Goal: Communication & Community: Answer question/provide support

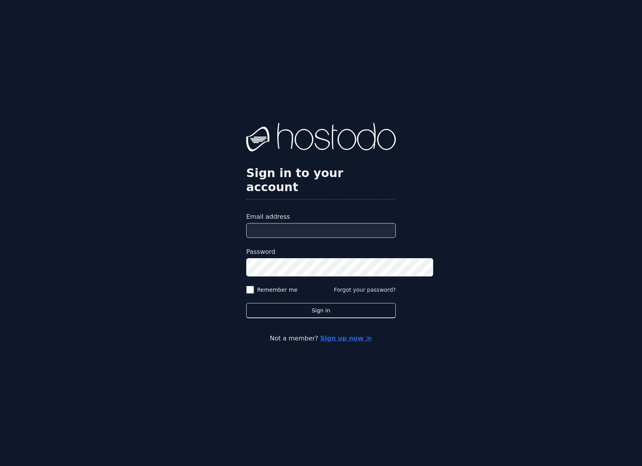
click at [266, 227] on input "Email address" at bounding box center [321, 230] width 150 height 15
type input "**********"
click at [246, 303] on button "Sign in" at bounding box center [321, 310] width 150 height 15
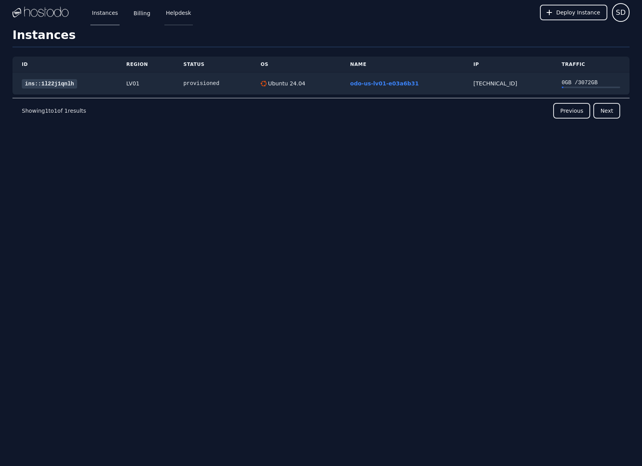
click at [193, 19] on link "Helpdesk" at bounding box center [179, 13] width 28 height 26
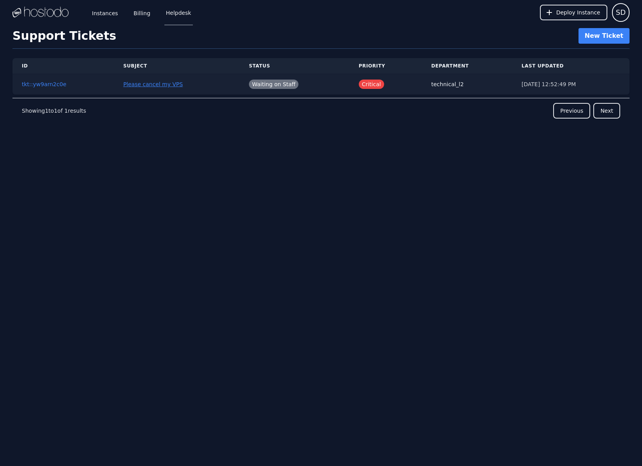
click at [161, 87] on link "Please cancel my VPS" at bounding box center [153, 84] width 60 height 6
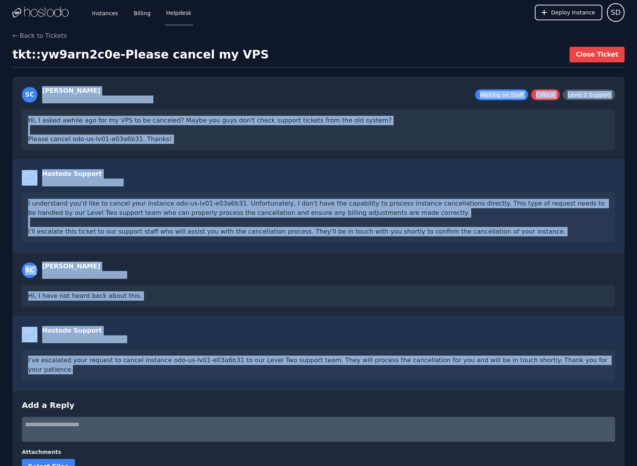
drag, startPoint x: 306, startPoint y: 307, endPoint x: 110, endPoint y: 92, distance: 291.4
click at [110, 92] on div "← Back to Tickets tkt::yw9arn2c0e - Please cancel my VPS Close Ticket SC Scot D…" at bounding box center [318, 273] width 637 height 485
click at [236, 103] on div "SC Scot Doyle Opened this ticket on 10/5/2025, 9:08:31 PM Waiting on Staff Crit…" at bounding box center [318, 118] width 612 height 83
click at [277, 103] on div "SC Scot Doyle Opened this ticket on 10/5/2025, 9:08:31 PM Waiting on Staff Crit…" at bounding box center [318, 94] width 593 height 17
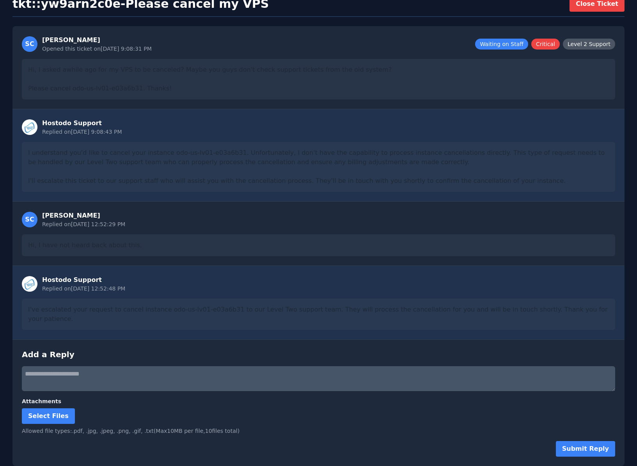
scroll to position [203, 0]
click at [84, 366] on textarea at bounding box center [318, 378] width 593 height 25
click at [53, 366] on textarea at bounding box center [318, 378] width 593 height 25
click at [129, 366] on textarea at bounding box center [318, 378] width 593 height 25
click at [122, 366] on textarea at bounding box center [318, 378] width 593 height 25
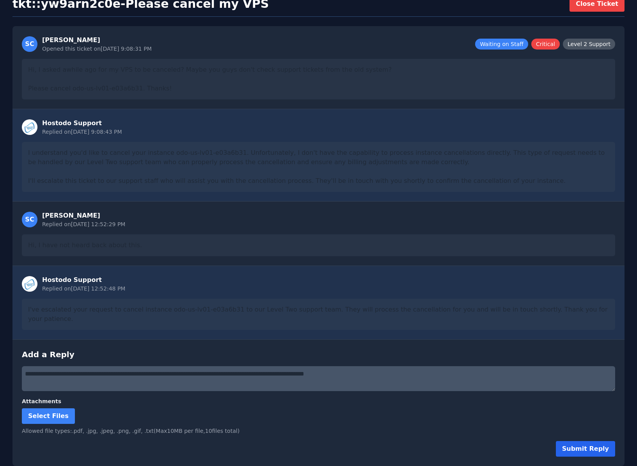
type textarea "**********"
click at [565, 445] on button "Submit Reply" at bounding box center [585, 449] width 59 height 16
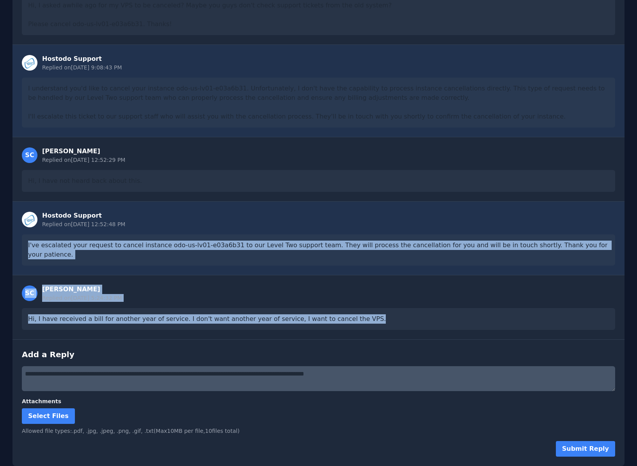
drag, startPoint x: 511, startPoint y: 364, endPoint x: 110, endPoint y: 262, distance: 413.5
click at [110, 262] on div "Hostodo Support Replied on 10/5/2025, 9:08:43 PM I understand you'd like to can…" at bounding box center [318, 255] width 612 height 421
click at [94, 275] on div "Hostodo Support Replied on 10/6/2025, 12:52:48 PM I've escalated your request t…" at bounding box center [318, 238] width 612 height 74
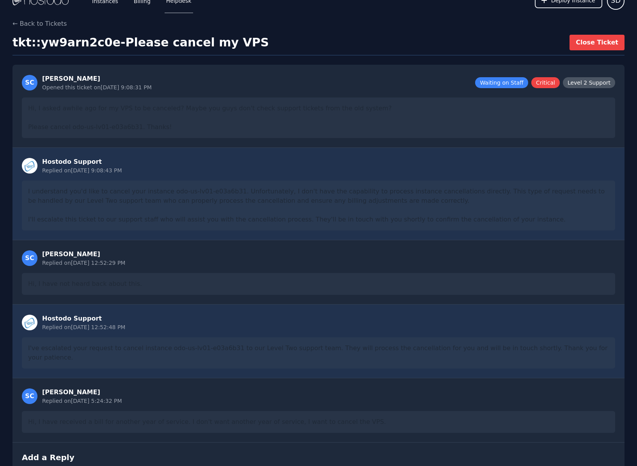
scroll to position [0, 0]
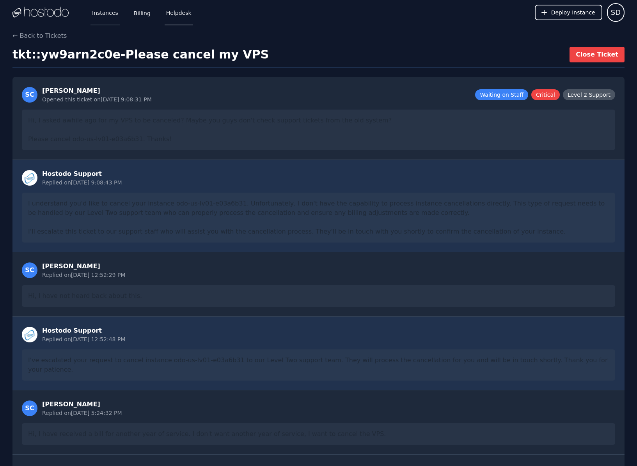
click at [120, 18] on link "Instances" at bounding box center [104, 13] width 29 height 26
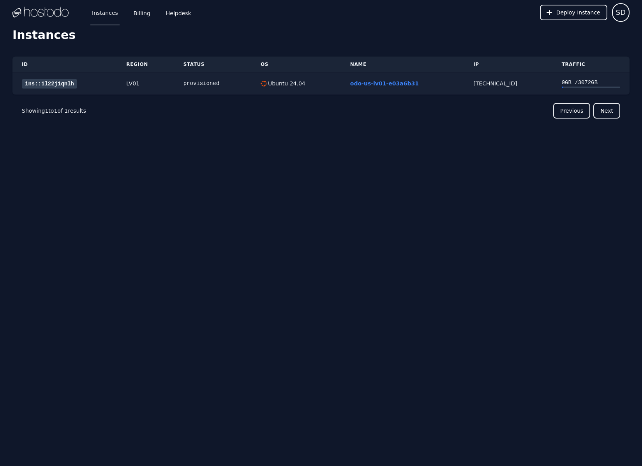
click at [77, 88] on link "ins::1l22j1qnlh" at bounding box center [49, 83] width 55 height 9
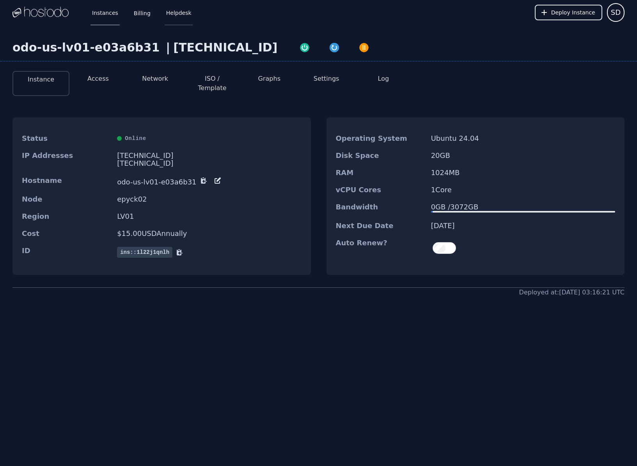
click at [193, 22] on link "Helpdesk" at bounding box center [179, 13] width 28 height 26
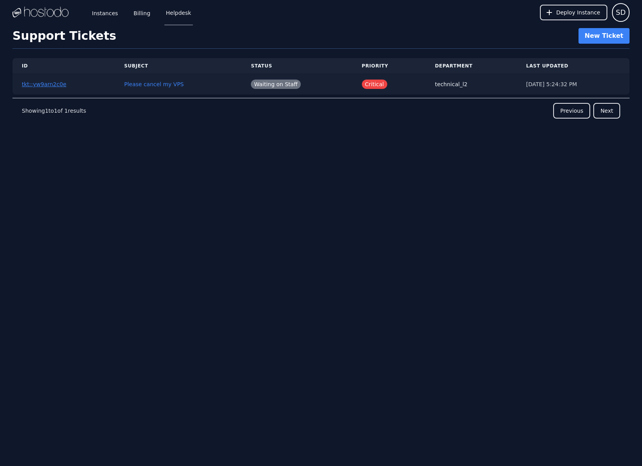
click at [66, 87] on link "tkt::yw9arn2c0e" at bounding box center [44, 84] width 44 height 6
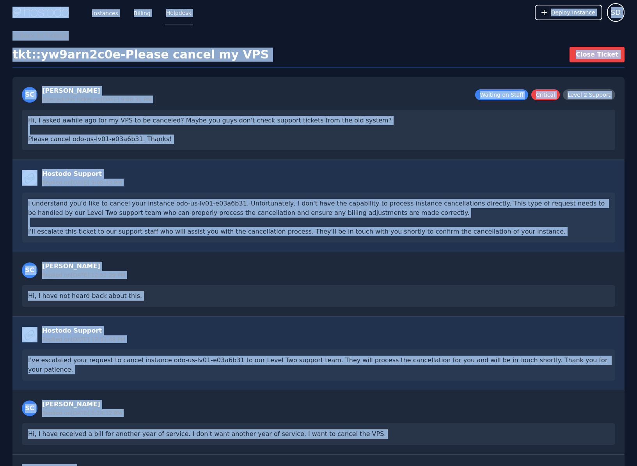
click at [258, 160] on div "SC Scot Doyle Opened this ticket on 10/5/2025, 9:08:31 PM Waiting on Staff Crit…" at bounding box center [318, 118] width 612 height 83
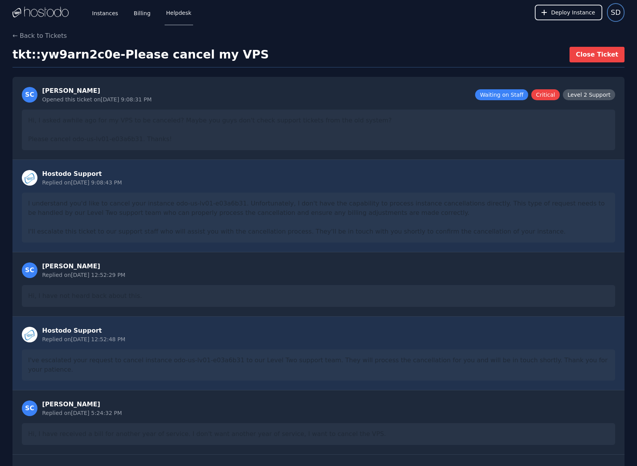
click at [613, 16] on span "SD" at bounding box center [616, 12] width 10 height 11
click at [549, 55] on button "Sign out" at bounding box center [586, 48] width 75 height 14
